Goal: Task Accomplishment & Management: Manage account settings

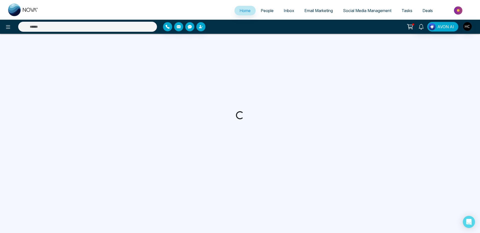
select select "*"
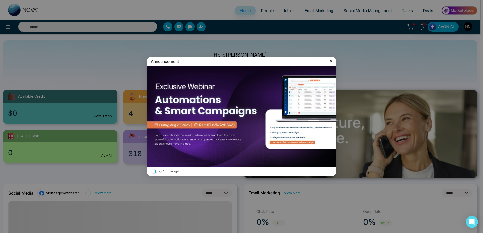
click at [261, 18] on div "Announcement Don't show again" at bounding box center [241, 116] width 483 height 233
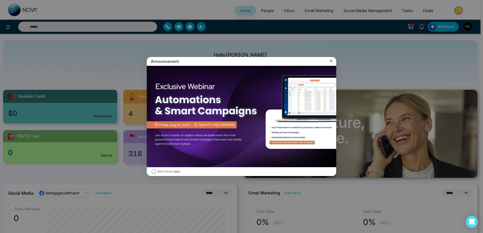
click at [333, 61] on icon at bounding box center [331, 61] width 5 height 5
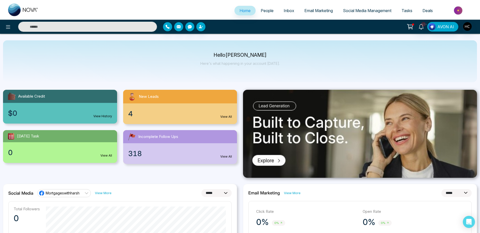
click at [262, 8] on span "People" at bounding box center [267, 10] width 13 height 5
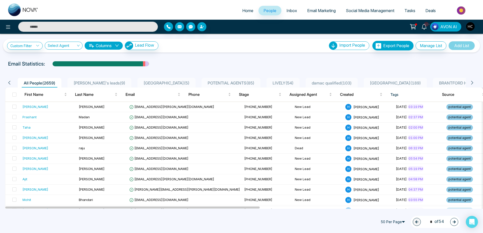
click at [85, 84] on span "[PERSON_NAME]'s leads ( 9 )" at bounding box center [99, 83] width 56 height 5
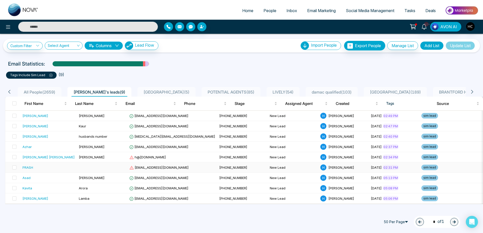
click at [57, 165] on td "PRASH" at bounding box center [48, 168] width 56 height 10
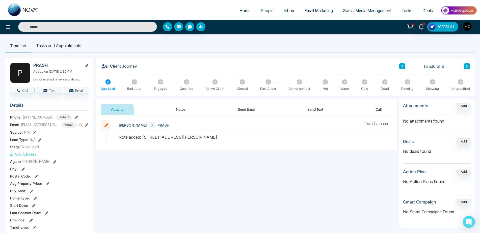
click at [182, 114] on button "Notes" at bounding box center [181, 109] width 30 height 11
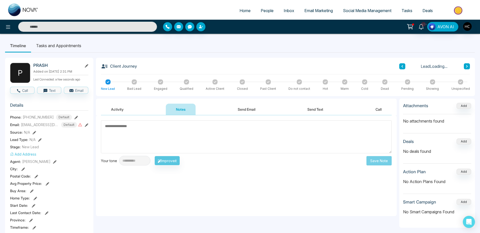
drag, startPoint x: 167, startPoint y: 129, endPoint x: 167, endPoint y: 124, distance: 4.5
click at [165, 130] on textarea at bounding box center [246, 136] width 291 height 33
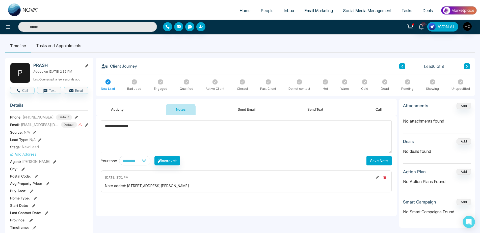
type textarea "**********"
click at [371, 161] on button "Save Note" at bounding box center [379, 160] width 25 height 9
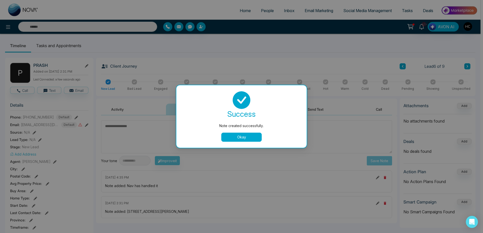
click at [241, 142] on div "success Note created successfully. Okay" at bounding box center [241, 116] width 130 height 63
click at [241, 138] on button "Okay" at bounding box center [241, 137] width 40 height 9
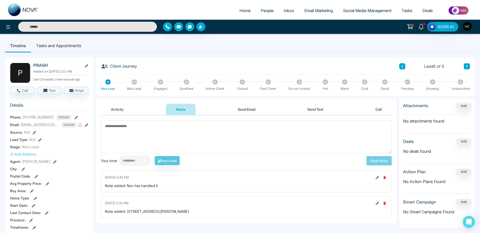
click at [467, 65] on icon at bounding box center [467, 66] width 3 height 3
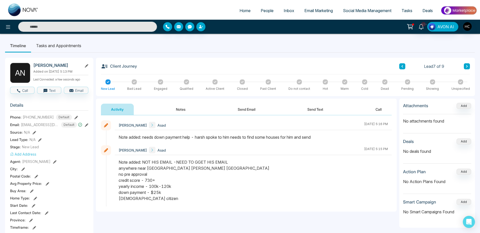
click at [465, 64] on button at bounding box center [467, 66] width 6 height 6
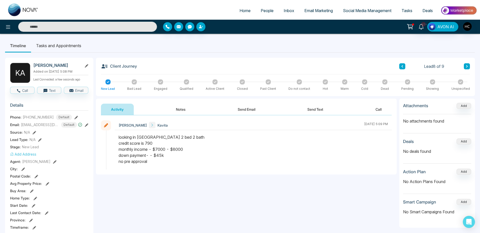
click at [468, 66] on icon at bounding box center [467, 66] width 3 height 3
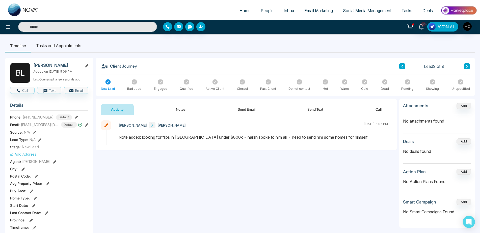
click at [405, 67] on button at bounding box center [403, 66] width 6 height 6
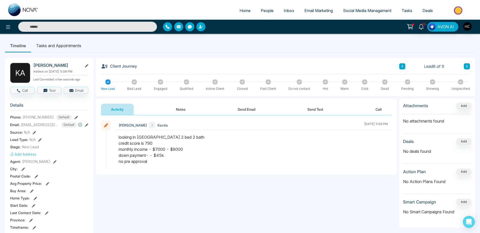
drag, startPoint x: 152, startPoint y: 139, endPoint x: 143, endPoint y: 137, distance: 9.0
click at [143, 137] on div "looking in [GEOGRAPHIC_DATA] 2 bed 2 bath credit score is 790 monthly income - …" at bounding box center [253, 149] width 269 height 30
drag, startPoint x: 143, startPoint y: 137, endPoint x: 139, endPoint y: 138, distance: 3.9
click at [139, 138] on div "looking in [GEOGRAPHIC_DATA] 2 bed 2 bath credit score is 790 monthly income - …" at bounding box center [253, 149] width 269 height 30
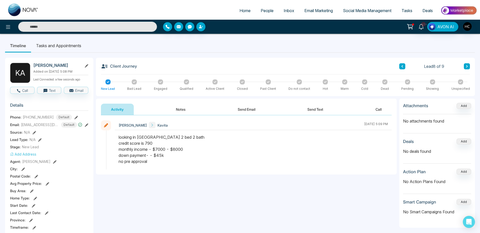
drag, startPoint x: 139, startPoint y: 138, endPoint x: 136, endPoint y: 138, distance: 3.0
click at [136, 138] on div "looking in [GEOGRAPHIC_DATA] 2 bed 2 bath credit score is 790 monthly income - …" at bounding box center [253, 149] width 269 height 30
drag, startPoint x: 143, startPoint y: 137, endPoint x: 149, endPoint y: 136, distance: 5.9
click at [149, 136] on div "looking in [GEOGRAPHIC_DATA] 2 bed 2 bath credit score is 790 monthly income - …" at bounding box center [253, 149] width 269 height 30
click at [148, 137] on div "looking in [GEOGRAPHIC_DATA] 2 bed 2 bath credit score is 790 monthly income - …" at bounding box center [253, 149] width 269 height 30
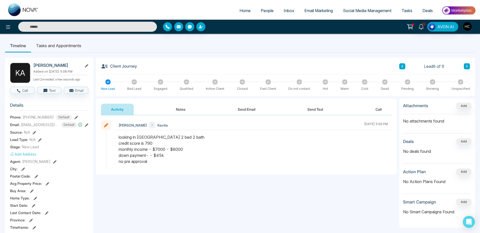
drag, startPoint x: 137, startPoint y: 137, endPoint x: 139, endPoint y: 137, distance: 2.8
click at [139, 137] on div "looking in [GEOGRAPHIC_DATA] 2 bed 2 bath credit score is 790 monthly income - …" at bounding box center [253, 149] width 269 height 30
click at [140, 137] on div "looking in [GEOGRAPHIC_DATA] 2 bed 2 bath credit score is 790 monthly income - …" at bounding box center [253, 149] width 269 height 30
click at [182, 105] on button "Notes" at bounding box center [181, 109] width 30 height 11
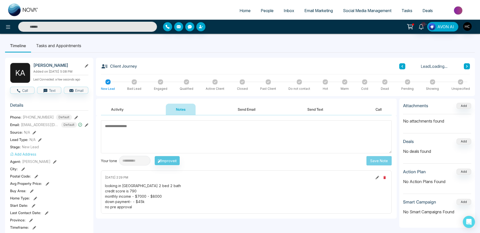
click at [159, 143] on textarea at bounding box center [246, 136] width 291 height 33
type textarea "**********"
click at [380, 158] on button "Save Note" at bounding box center [379, 160] width 25 height 9
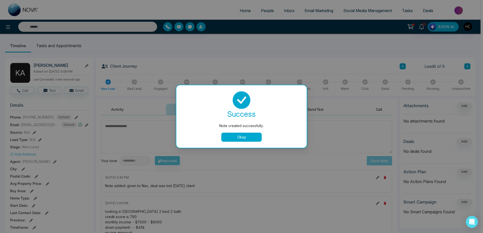
click at [255, 136] on button "Okay" at bounding box center [241, 137] width 40 height 9
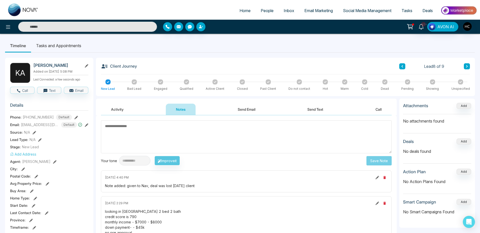
click at [465, 65] on button at bounding box center [467, 66] width 6 height 6
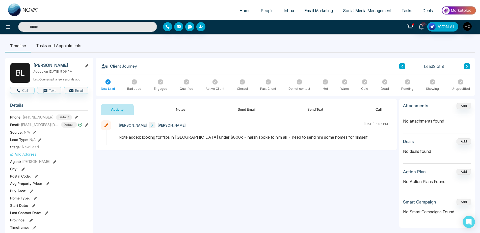
click at [400, 67] on button at bounding box center [403, 66] width 6 height 6
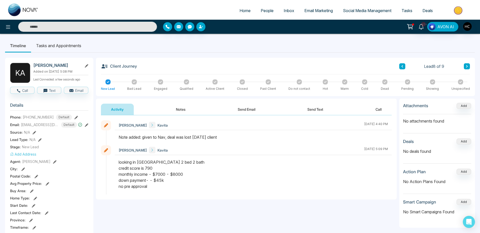
click at [464, 66] on div "Lead 8 of 9" at bounding box center [435, 66] width 71 height 6
click at [401, 65] on button at bounding box center [403, 66] width 6 height 6
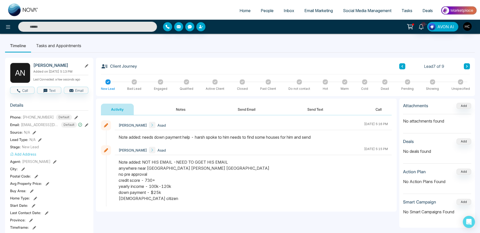
click at [400, 67] on button at bounding box center [403, 66] width 6 height 6
